Goal: Task Accomplishment & Management: Manage account settings

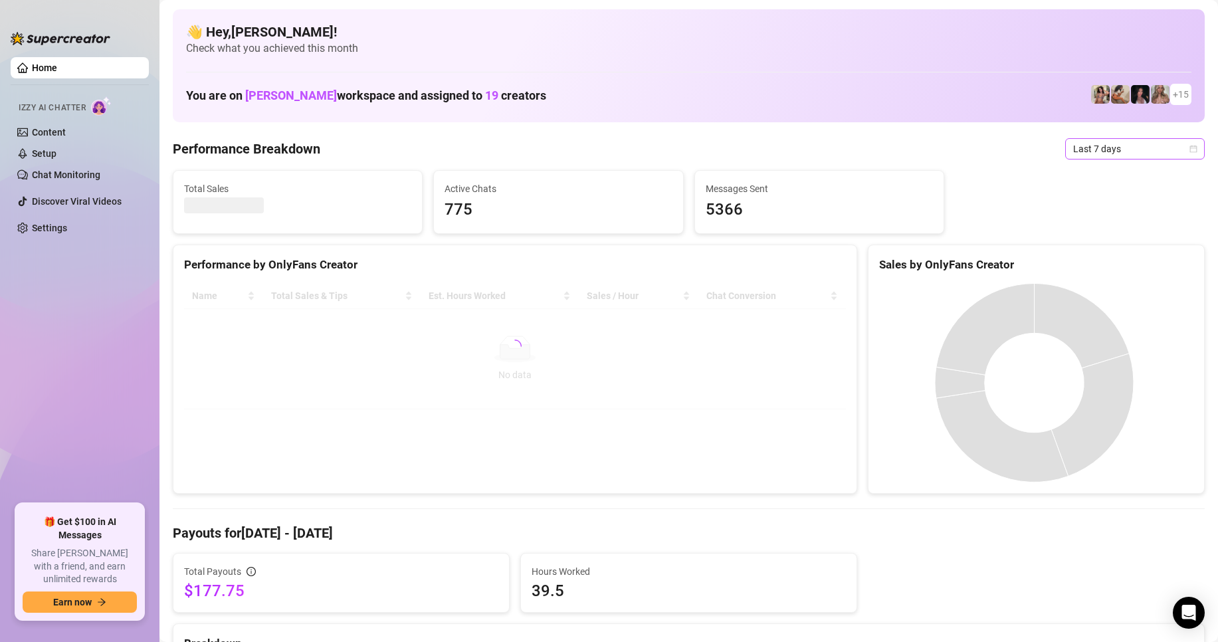
click at [1103, 140] on span "Last 7 days" at bounding box center [1135, 149] width 124 height 20
click at [1107, 253] on div "Custom date" at bounding box center [1124, 260] width 118 height 15
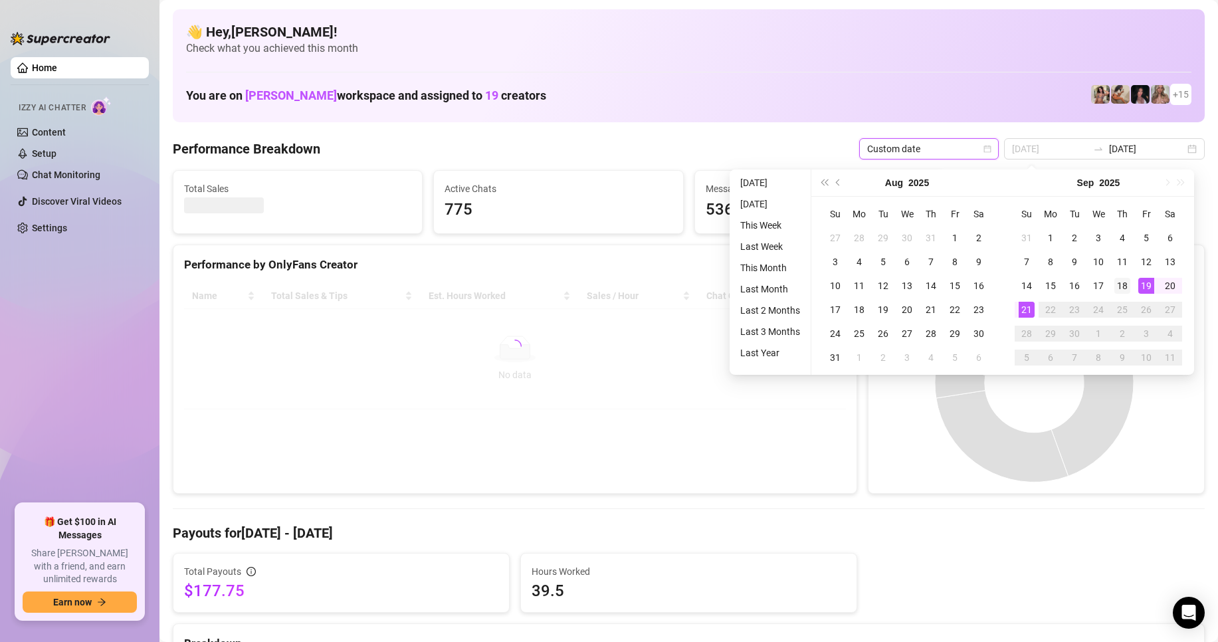
type input "[DATE]"
click at [1129, 285] on div "18" at bounding box center [1123, 286] width 16 height 16
type input "[DATE]"
click at [1175, 284] on div "20" at bounding box center [1171, 286] width 16 height 16
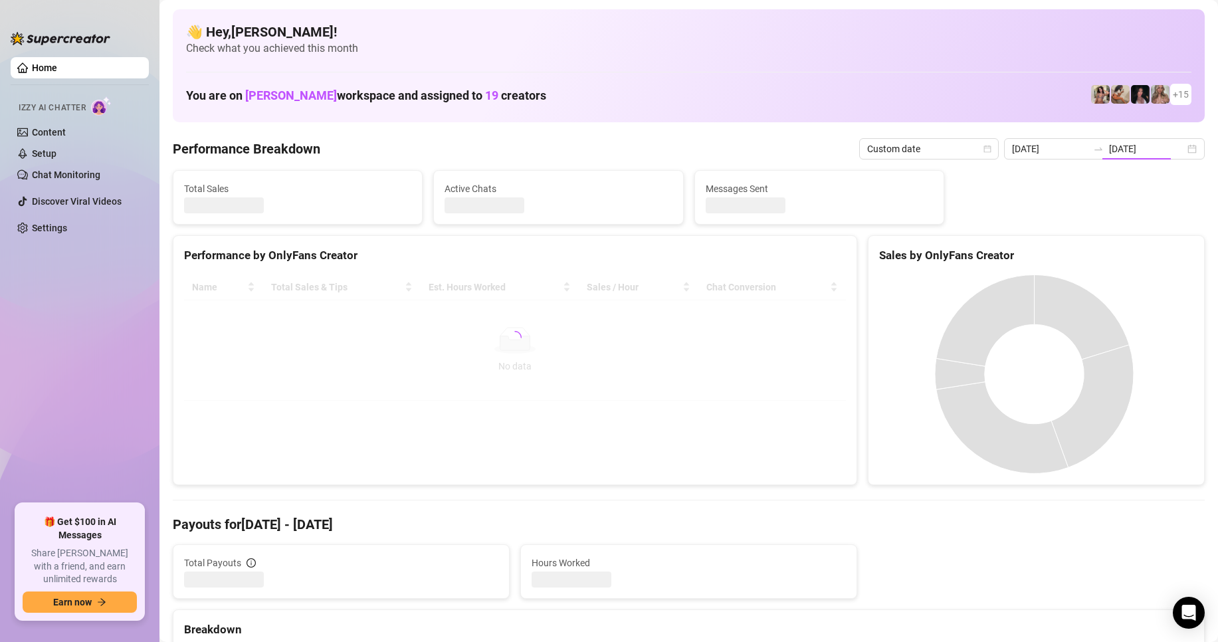
type input "[DATE]"
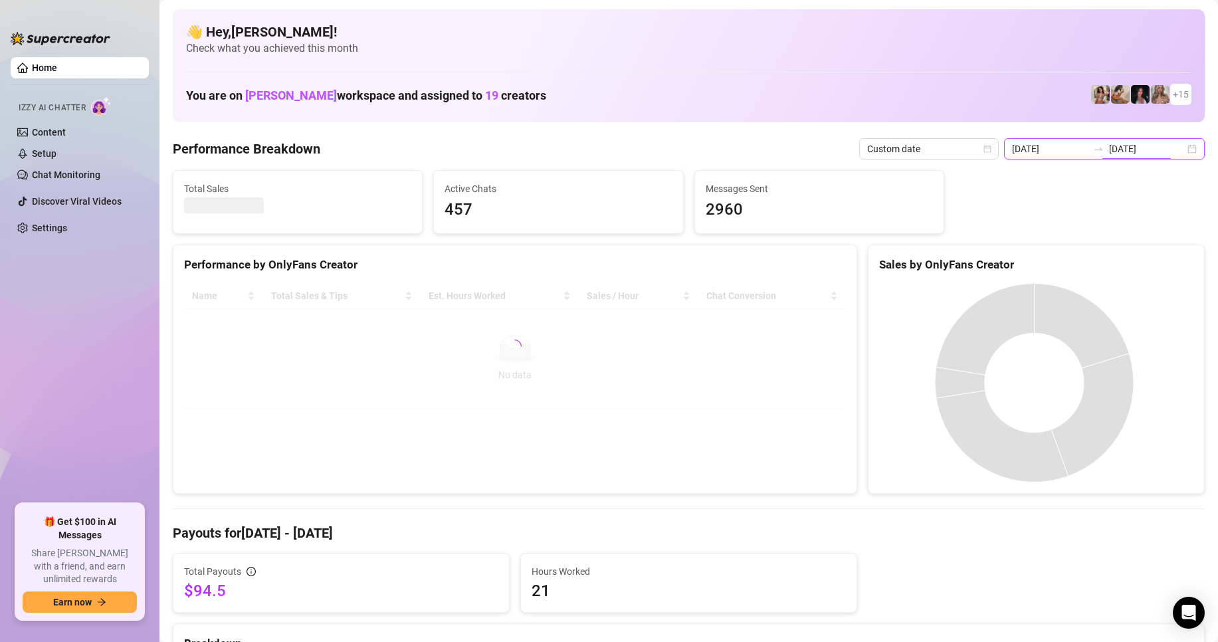
click at [1122, 146] on input "[DATE]" at bounding box center [1147, 149] width 76 height 15
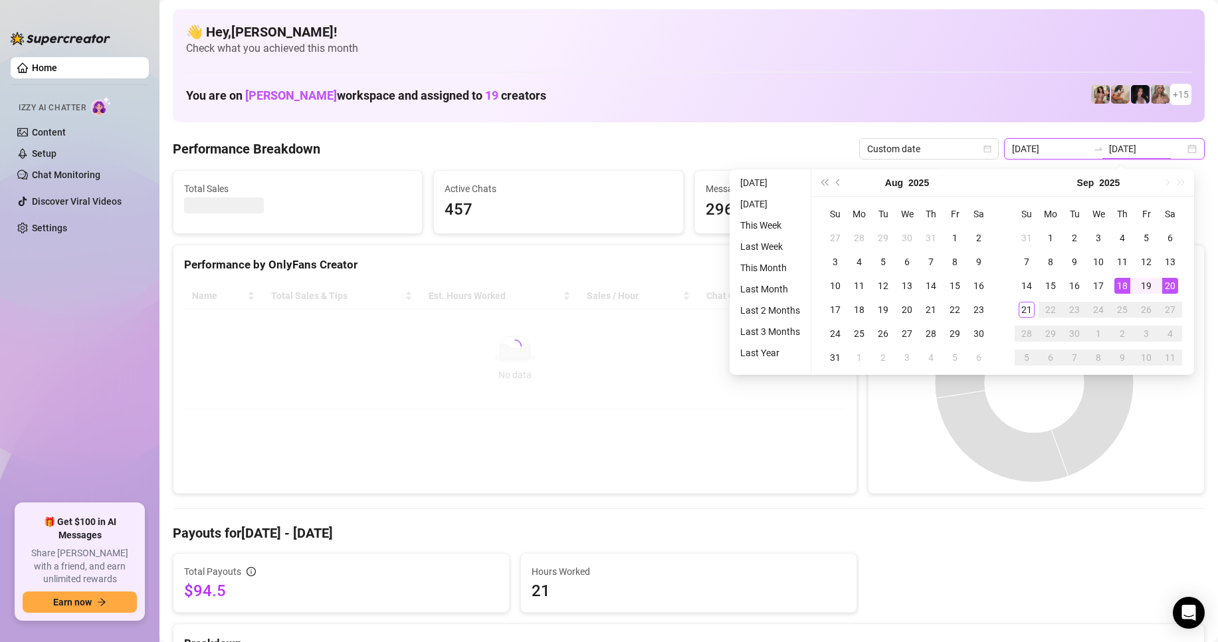
click at [1122, 146] on input "[DATE]" at bounding box center [1147, 149] width 76 height 15
click at [1124, 118] on div "👋 Hey, [PERSON_NAME] ! Check what you achieved this month You are on [PERSON_NA…" at bounding box center [689, 65] width 1032 height 113
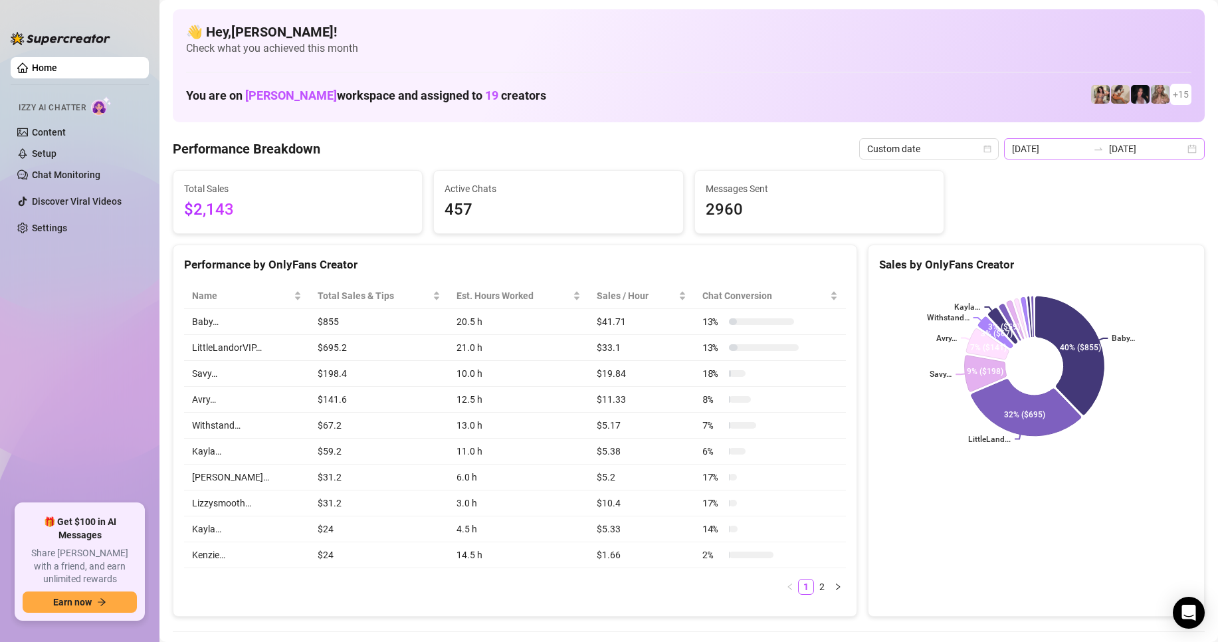
click at [1125, 156] on div "[DATE] [DATE]" at bounding box center [1104, 148] width 201 height 21
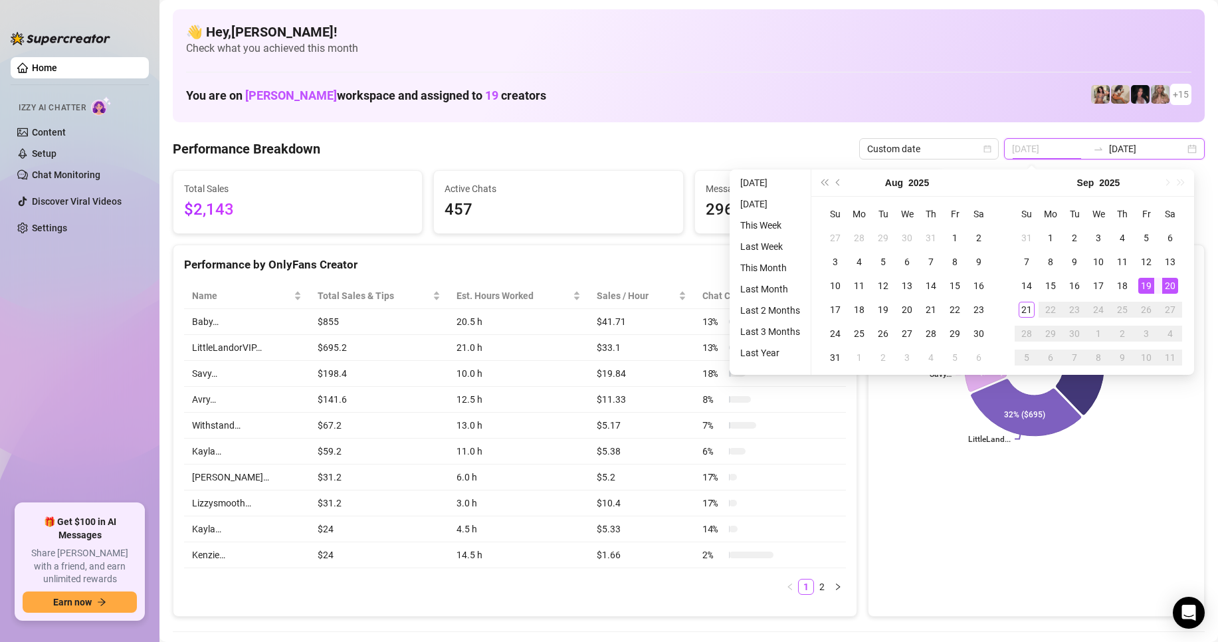
type input "[DATE]"
click at [1169, 291] on div "20" at bounding box center [1171, 286] width 16 height 16
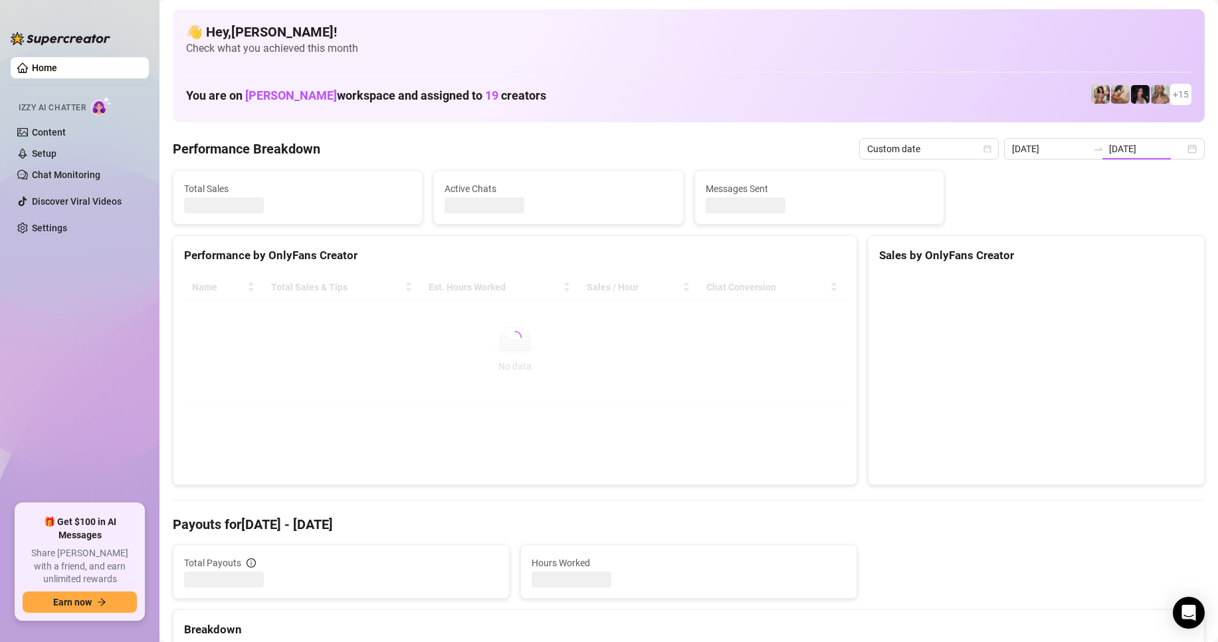
type input "[DATE]"
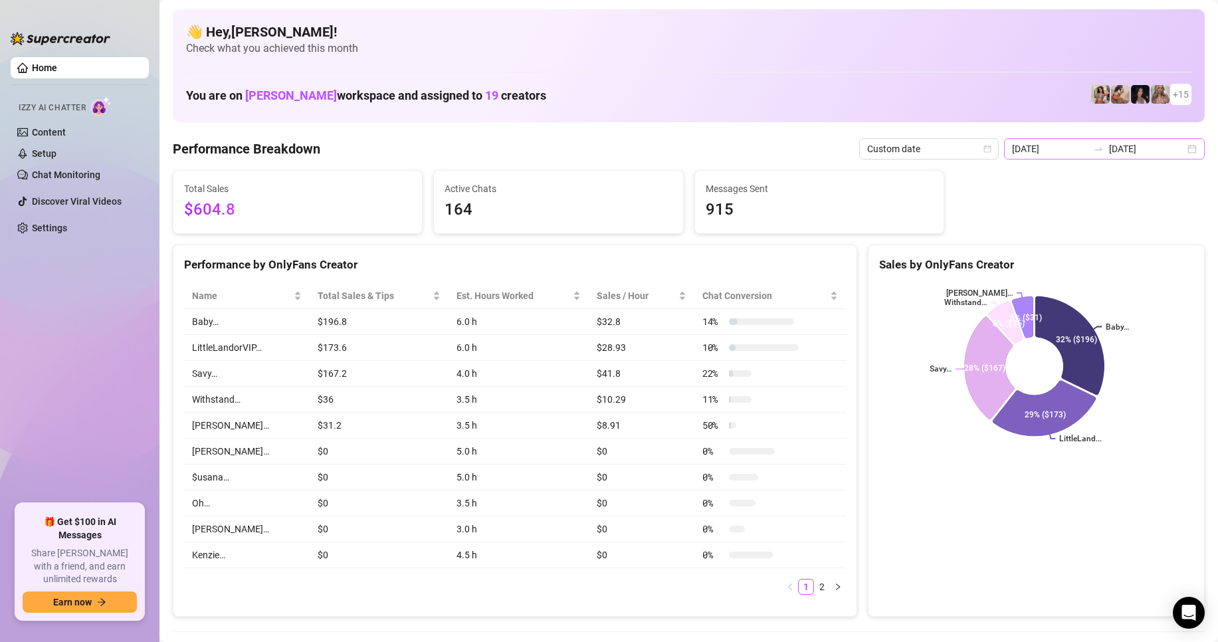
click at [1093, 148] on icon "swap-right" at bounding box center [1098, 149] width 11 height 11
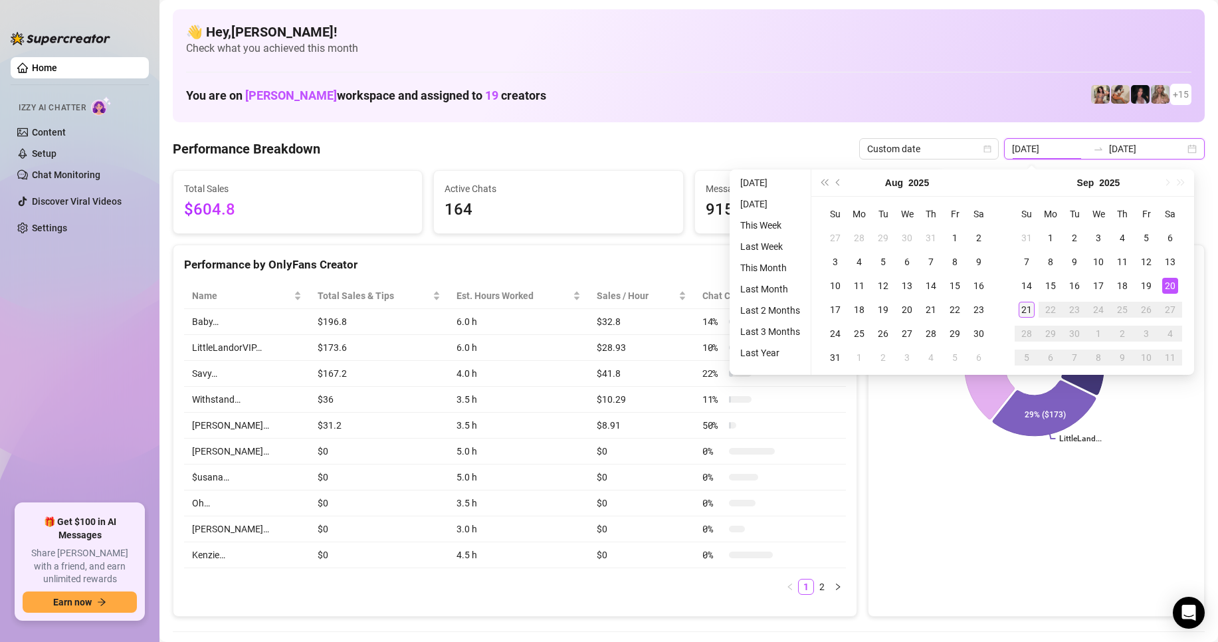
type input "[DATE]"
click at [1032, 313] on div "21" at bounding box center [1027, 310] width 16 height 16
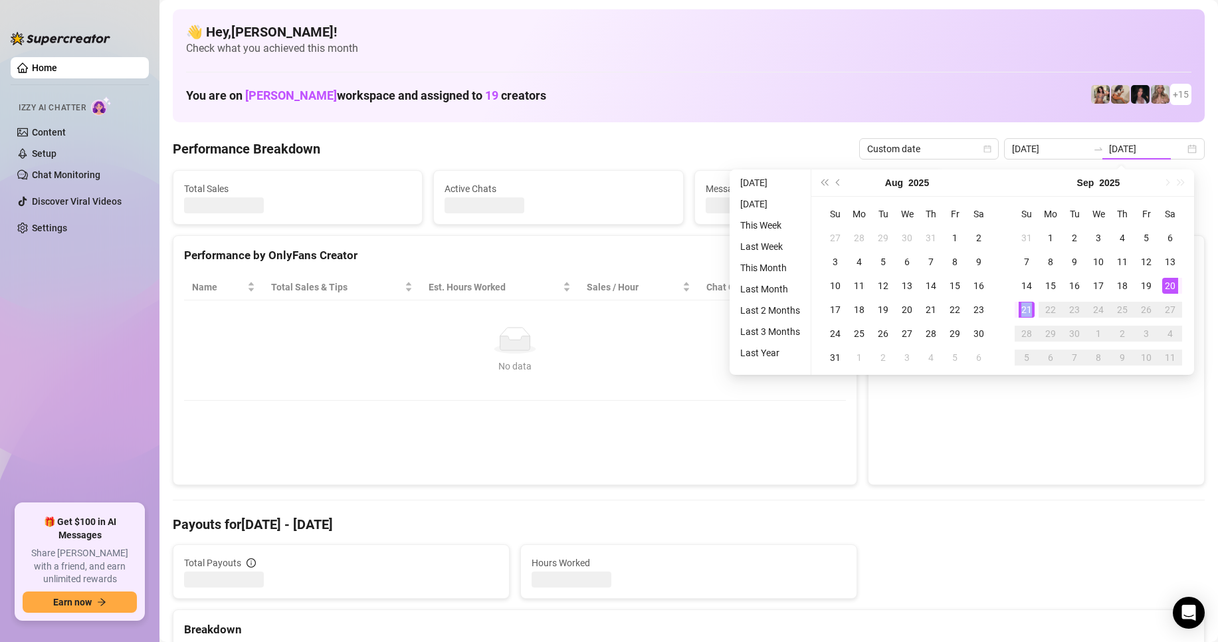
type input "[DATE]"
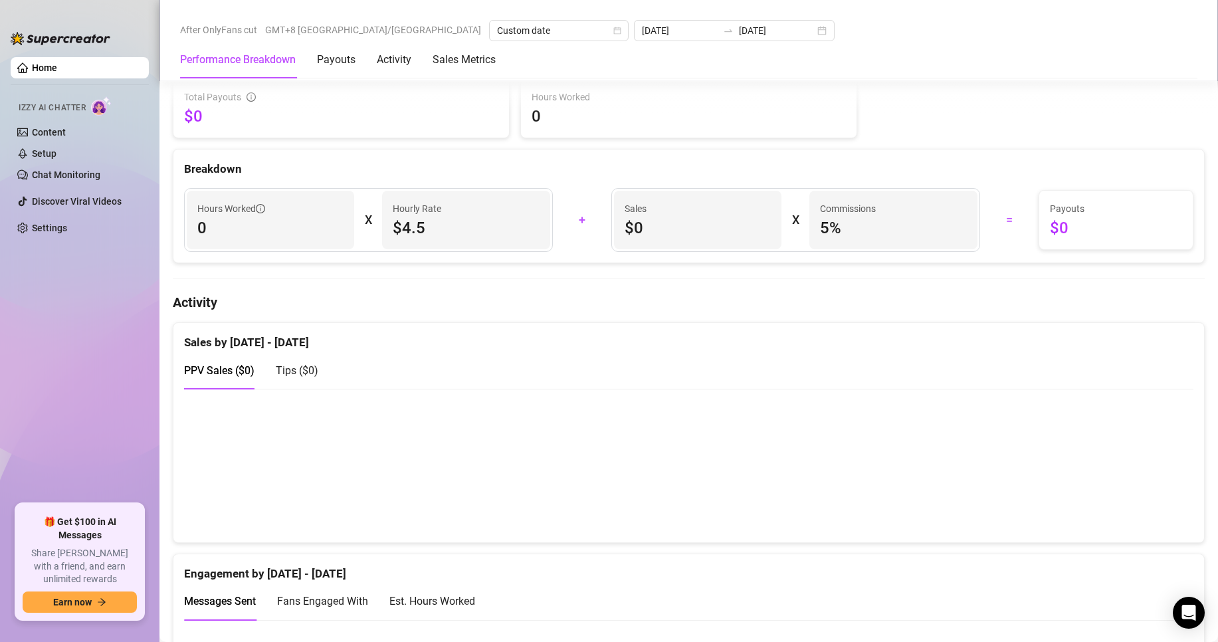
scroll to position [532, 0]
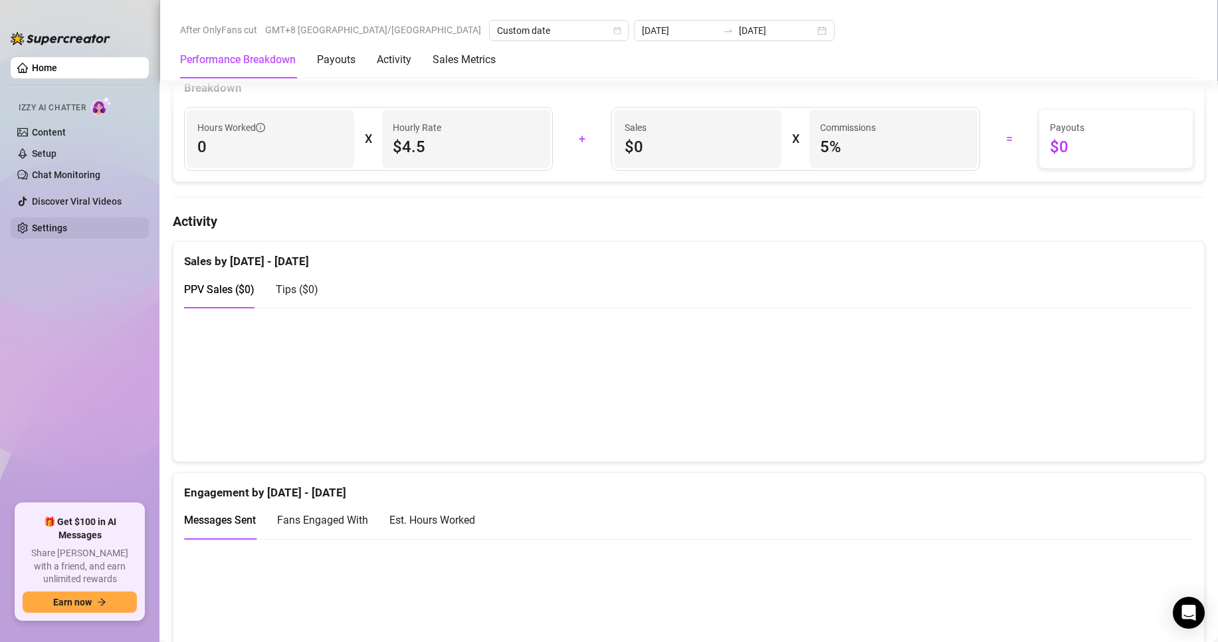
click at [67, 225] on link "Settings" at bounding box center [49, 228] width 35 height 11
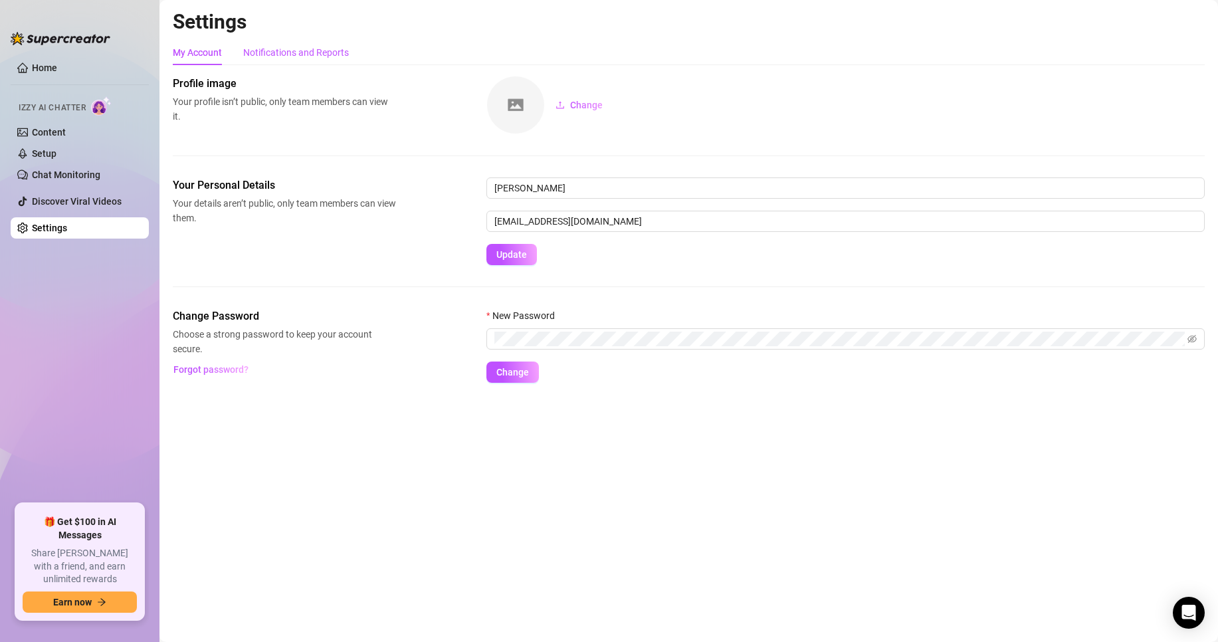
click at [305, 57] on div "Notifications and Reports" at bounding box center [296, 52] width 106 height 15
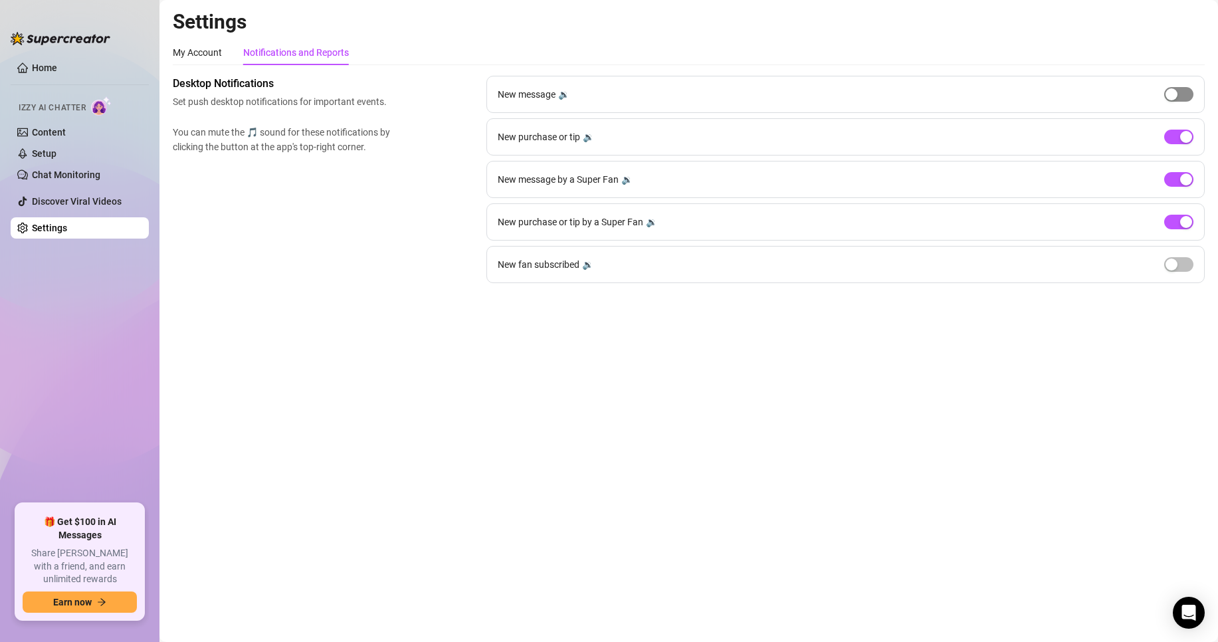
click at [1175, 95] on div "button" at bounding box center [1172, 94] width 12 height 12
click at [1177, 264] on div "button" at bounding box center [1172, 265] width 12 height 12
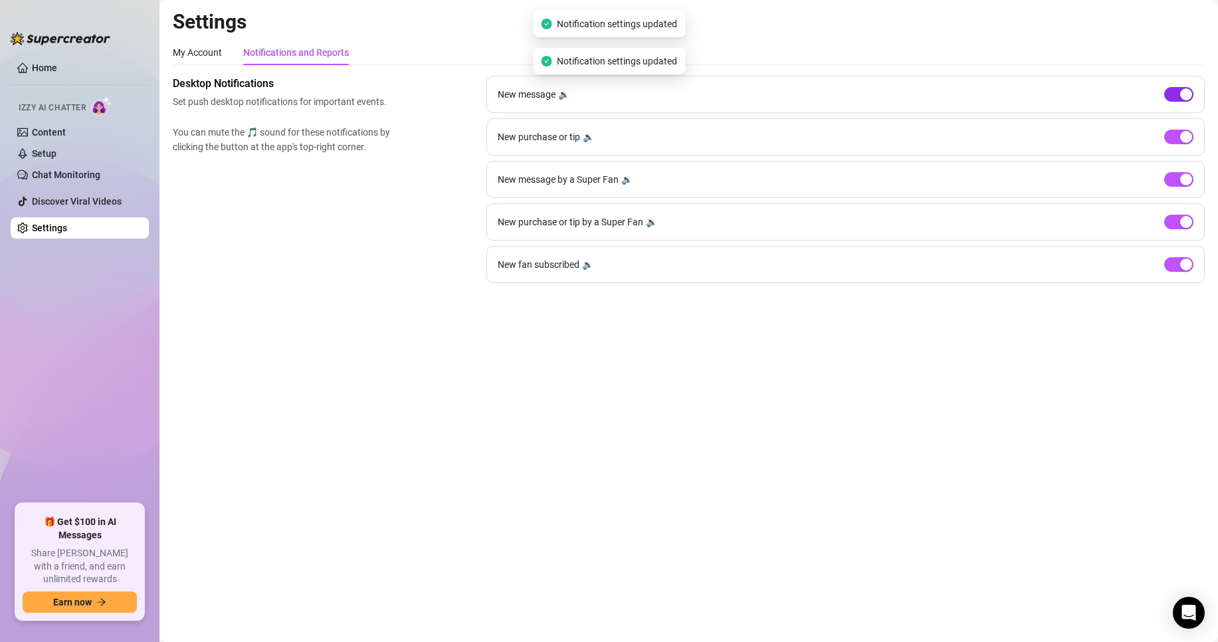
click at [1180, 99] on span "button" at bounding box center [1179, 94] width 29 height 15
click at [1183, 268] on div "button" at bounding box center [1187, 265] width 12 height 12
